Goal: Information Seeking & Learning: Learn about a topic

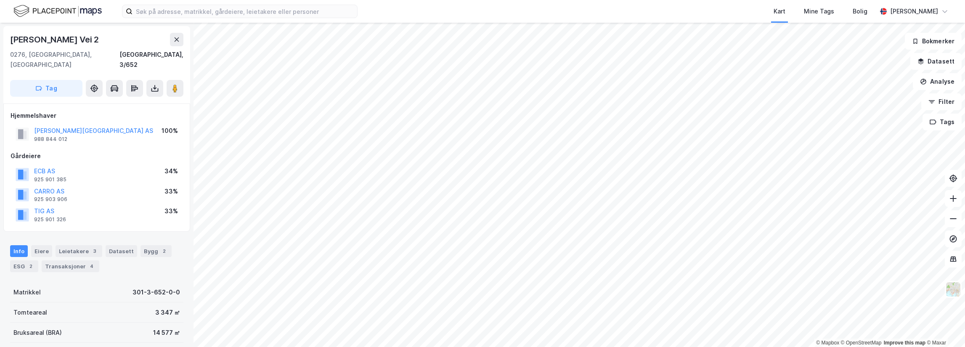
drag, startPoint x: 63, startPoint y: 120, endPoint x: 34, endPoint y: 135, distance: 32.9
click at [34, 135] on div "Hjemmelshaver [PERSON_NAME][GEOGRAPHIC_DATA] AS 988 844 012 100% Gårdeiere ECB …" at bounding box center [97, 168] width 172 height 114
